Goal: Find specific page/section: Find specific page/section

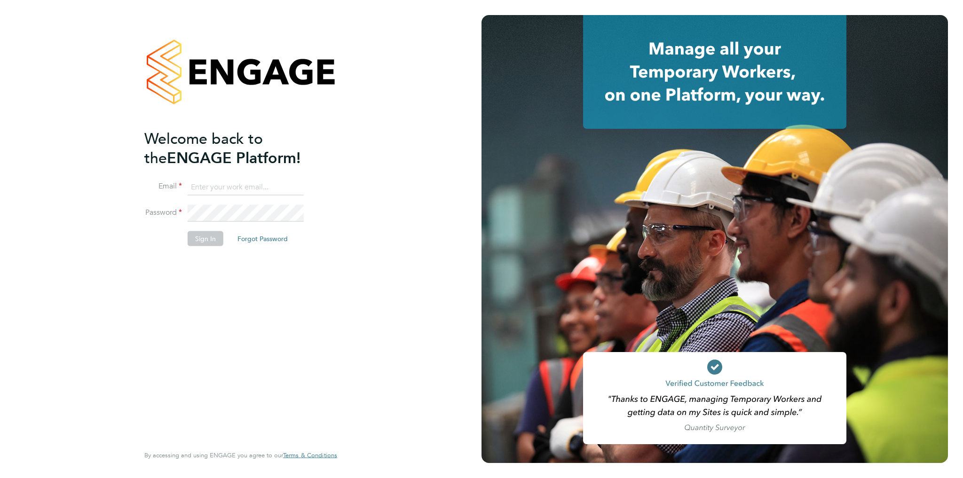
type input "amelia.tuffen@randstadcpe.com"
click at [216, 246] on li "Sign In Forgot Password" at bounding box center [235, 243] width 183 height 24
click at [212, 242] on button "Sign In" at bounding box center [206, 238] width 36 height 15
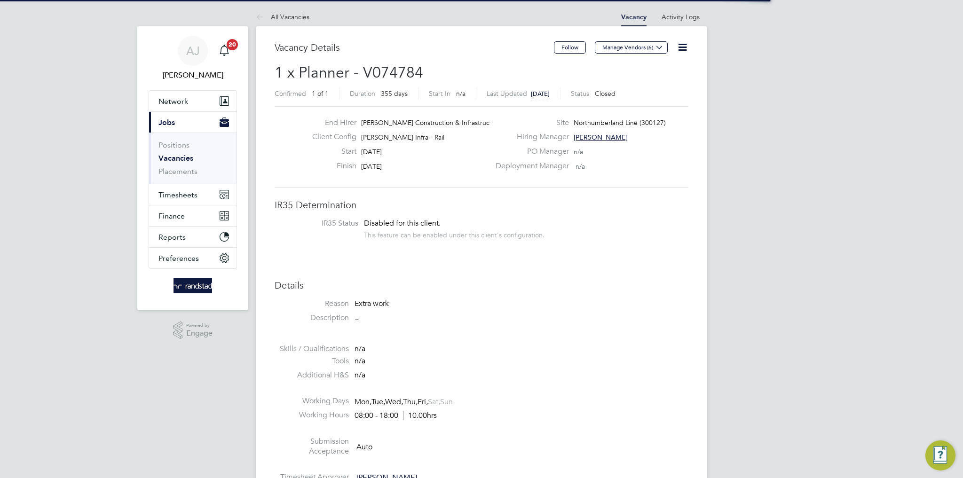
scroll to position [28, 66]
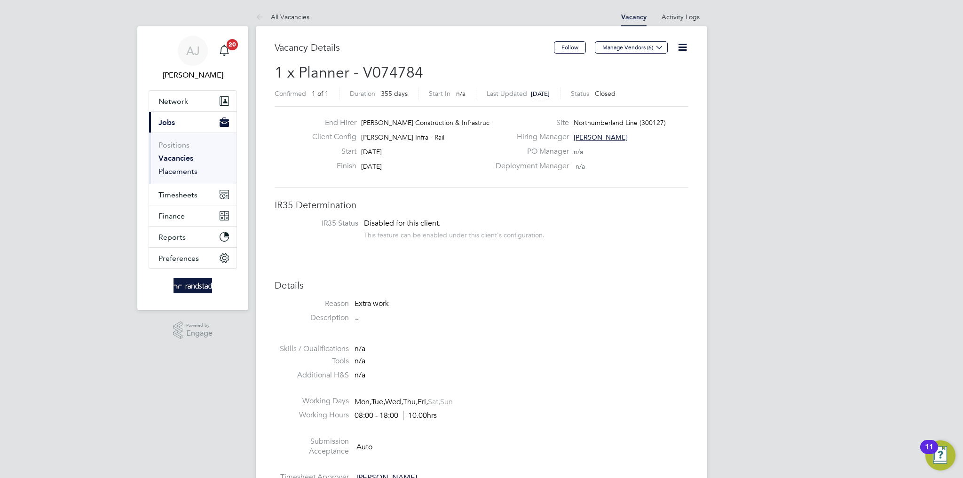
click at [175, 167] on link "Placements" at bounding box center [178, 171] width 39 height 9
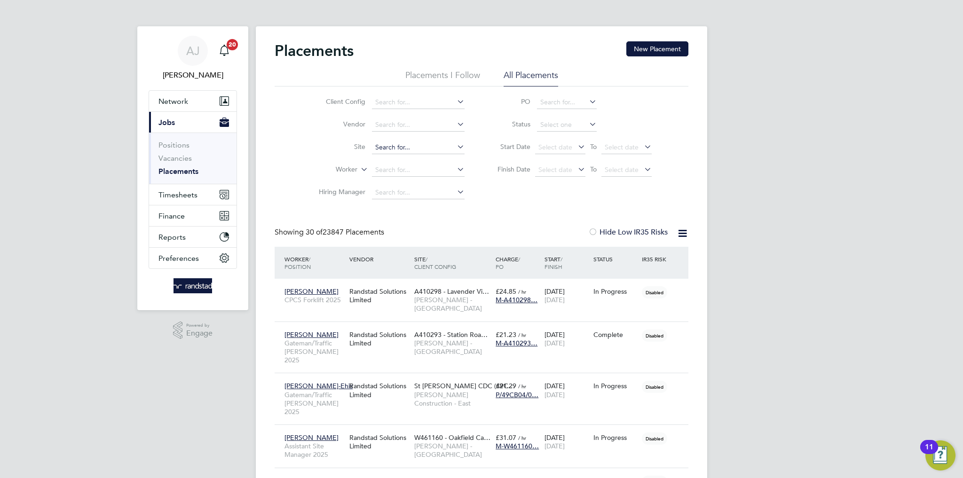
click at [392, 145] on input at bounding box center [418, 147] width 93 height 13
type input "Northumberland Line (300127)"
